Goal: Transaction & Acquisition: Book appointment/travel/reservation

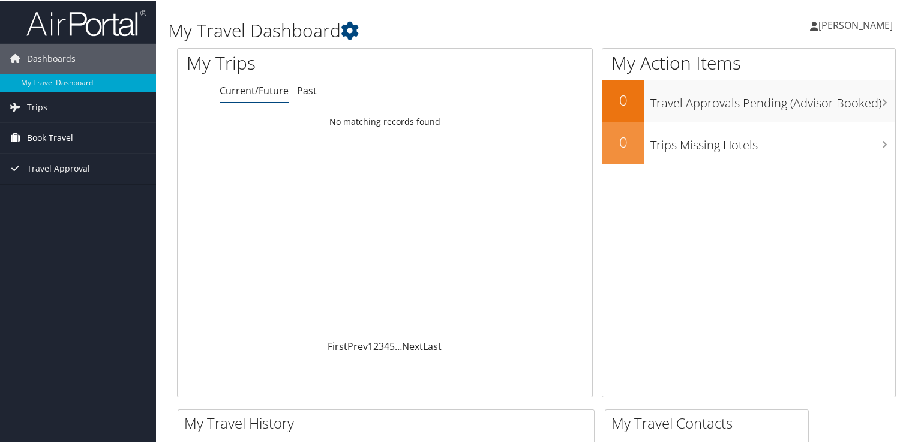
click at [71, 137] on span "Book Travel" at bounding box center [50, 137] width 46 height 30
click at [34, 106] on span "Trips" at bounding box center [37, 106] width 20 height 30
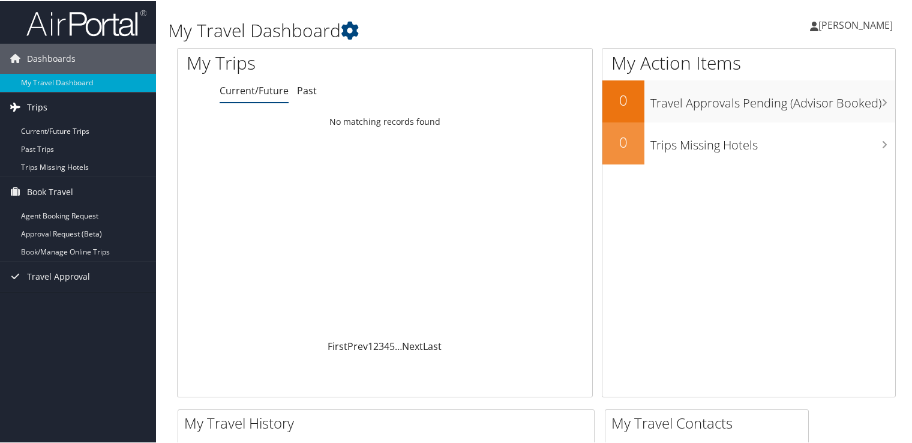
click at [34, 106] on span "Trips" at bounding box center [37, 106] width 20 height 30
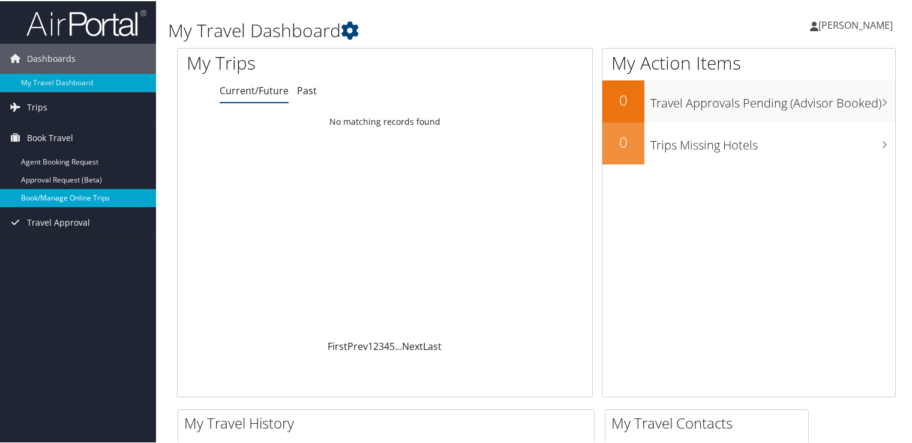
click at [61, 199] on link "Book/Manage Online Trips" at bounding box center [78, 197] width 156 height 18
